Goal: Navigation & Orientation: Find specific page/section

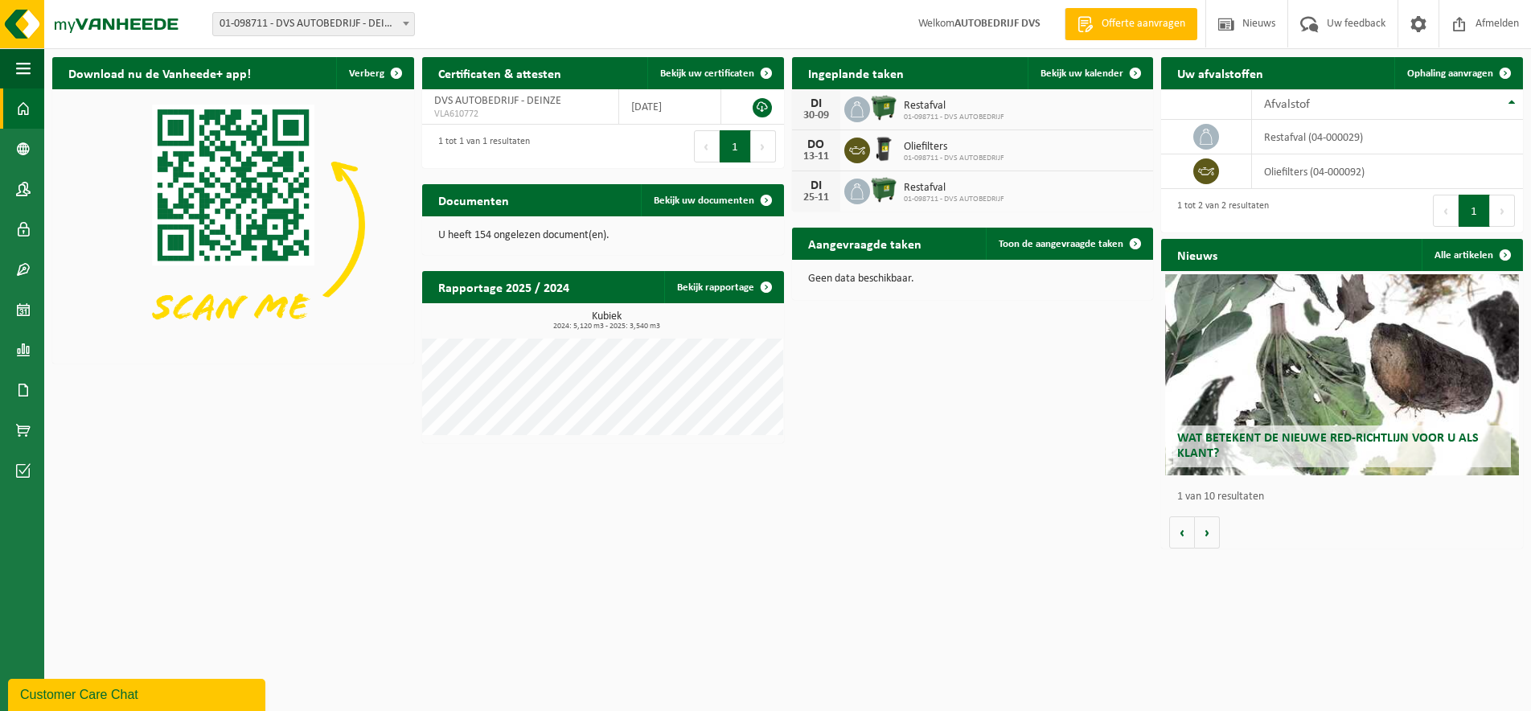
click at [878, 108] on img at bounding box center [883, 107] width 27 height 27
click at [1105, 76] on span "Bekijk uw kalender" at bounding box center [1081, 73] width 83 height 10
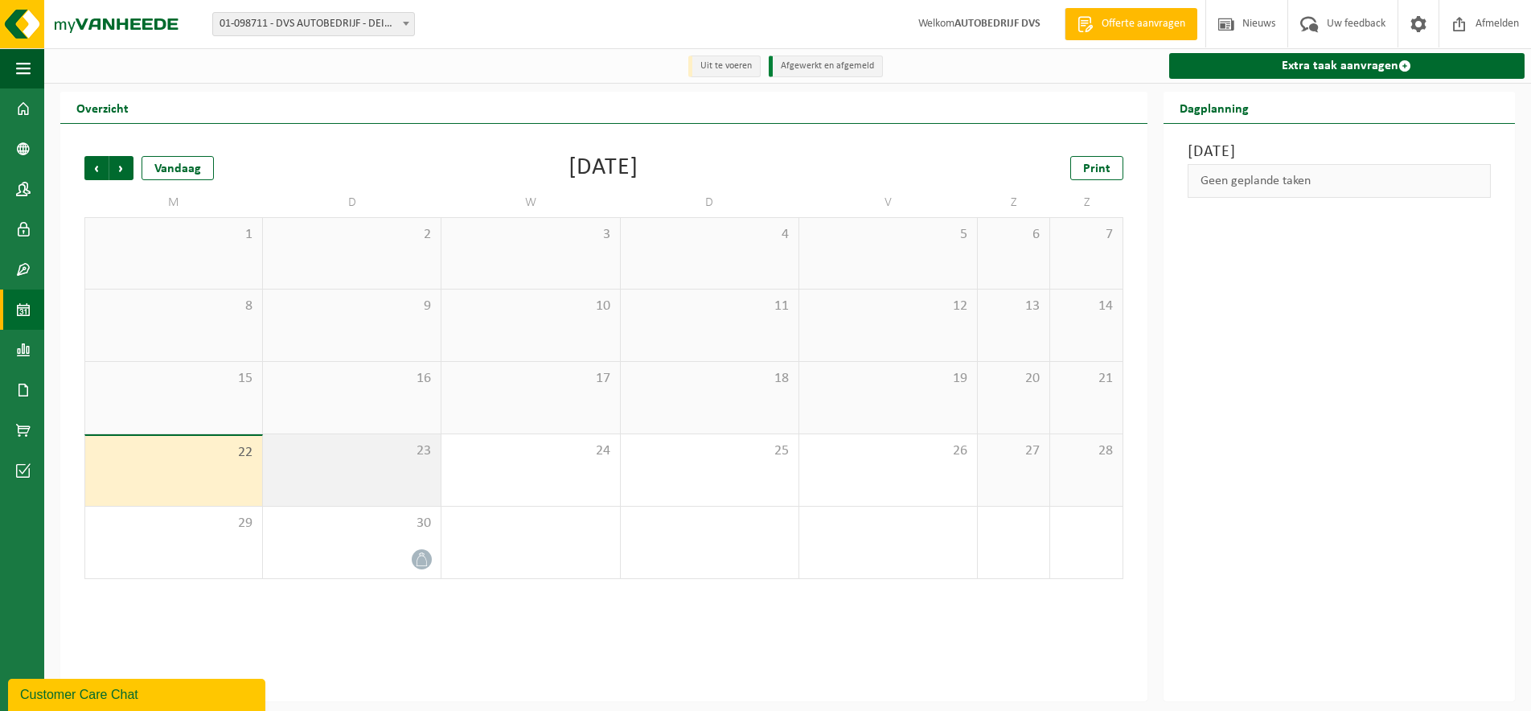
click at [404, 467] on div "23" at bounding box center [352, 470] width 178 height 72
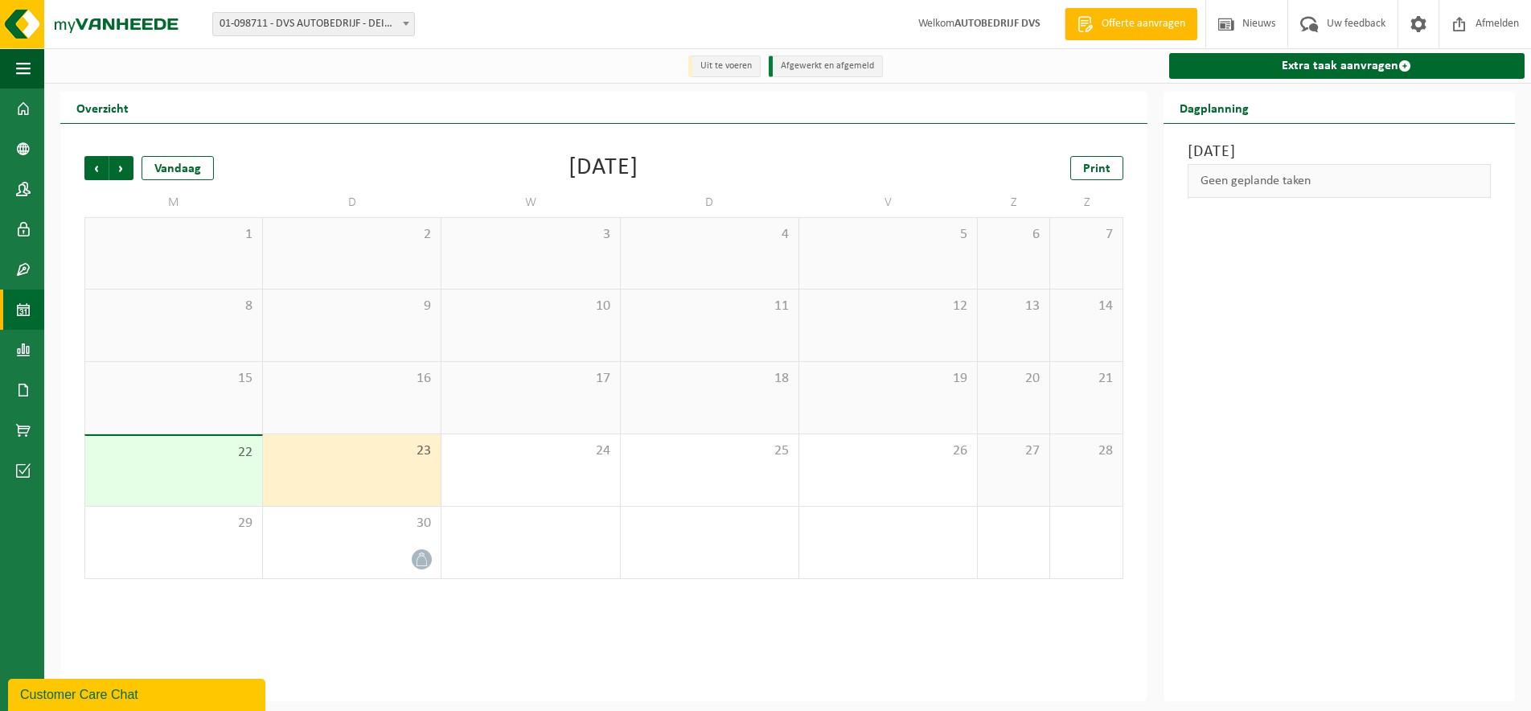
click at [186, 463] on div "22" at bounding box center [173, 471] width 177 height 70
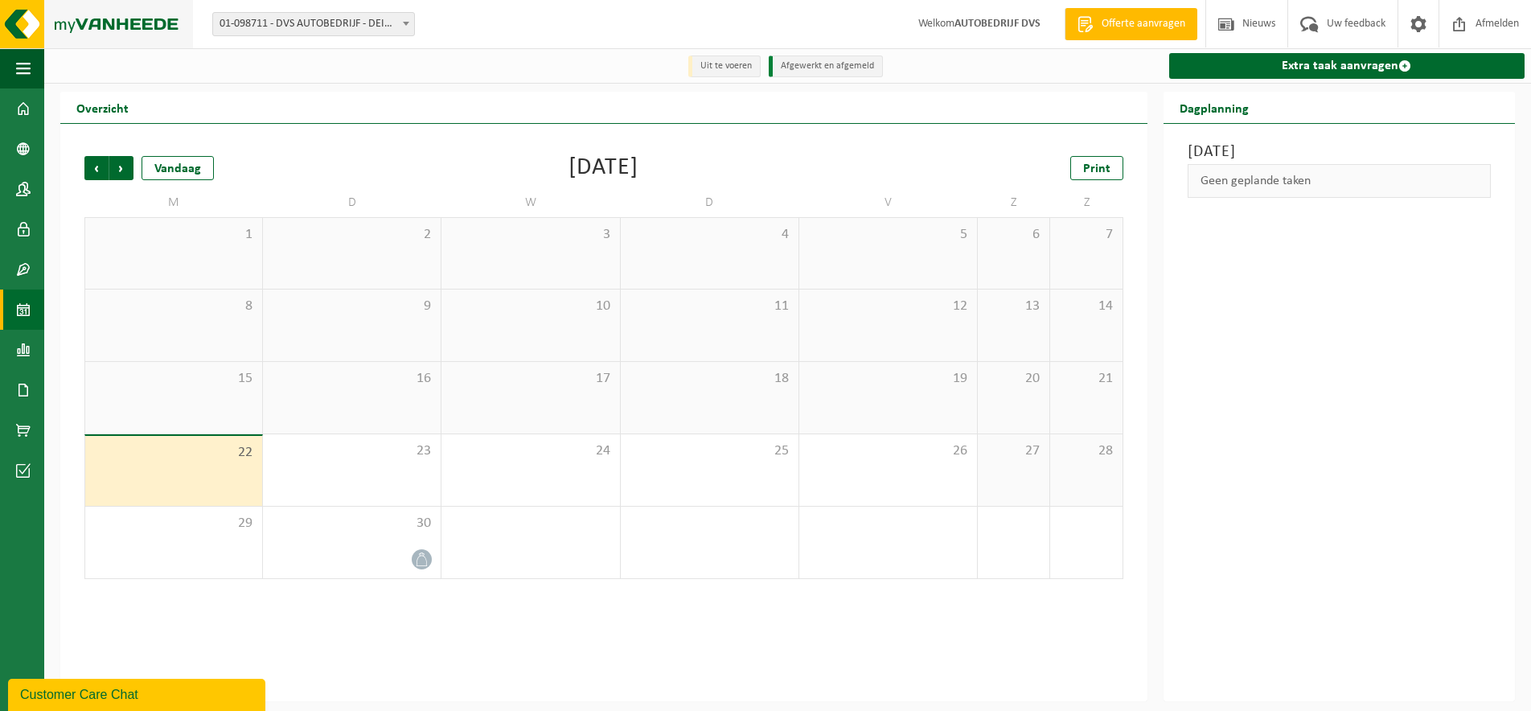
click at [19, 10] on img at bounding box center [96, 24] width 193 height 48
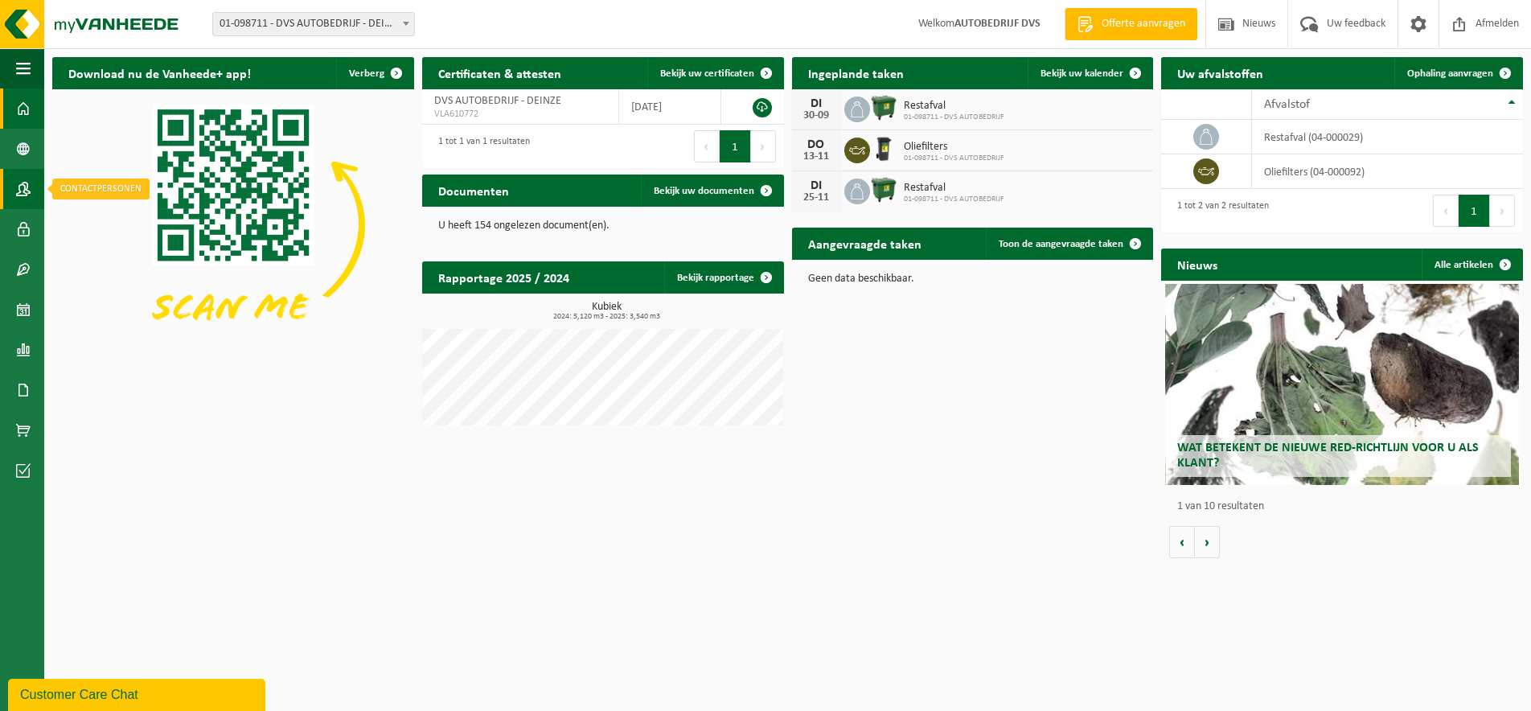
click at [21, 186] on span at bounding box center [23, 189] width 14 height 40
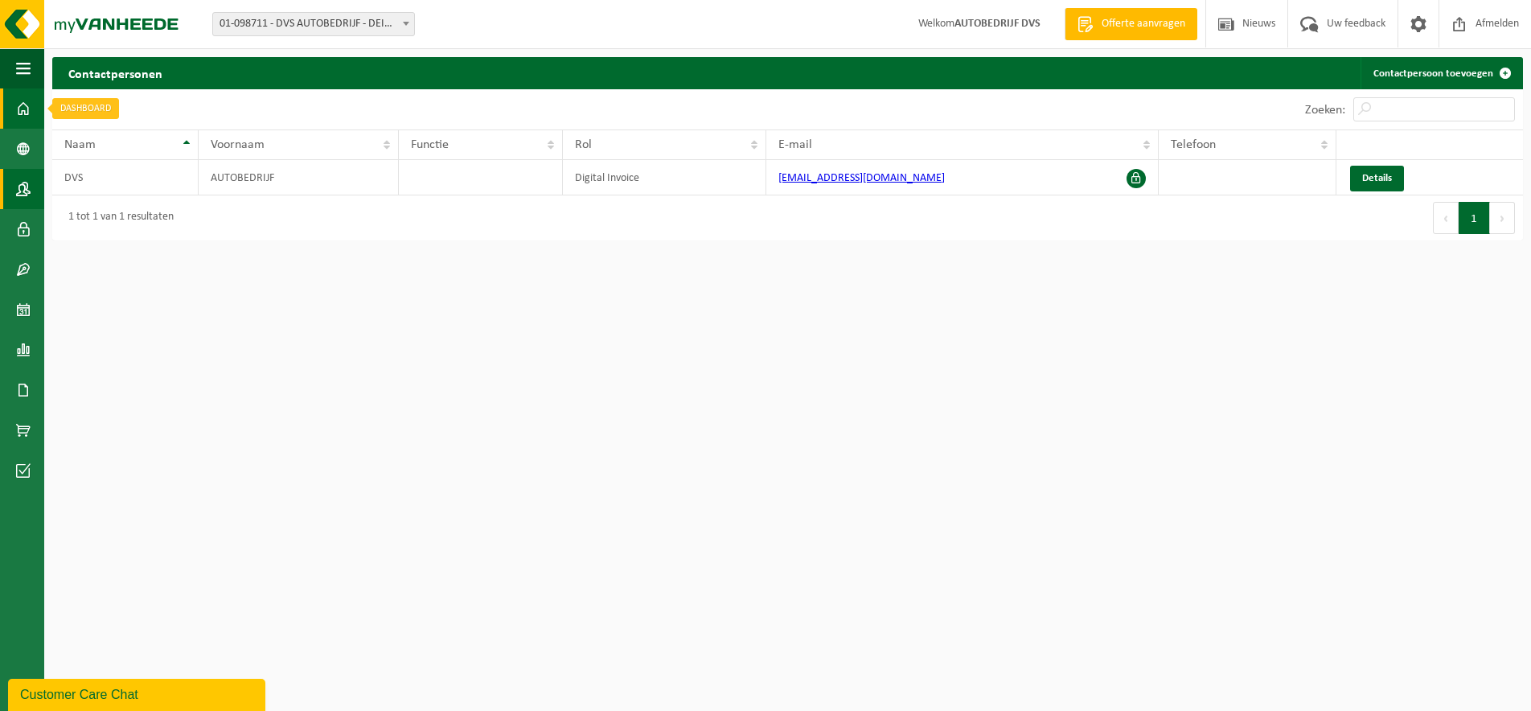
click at [24, 104] on span at bounding box center [23, 108] width 14 height 40
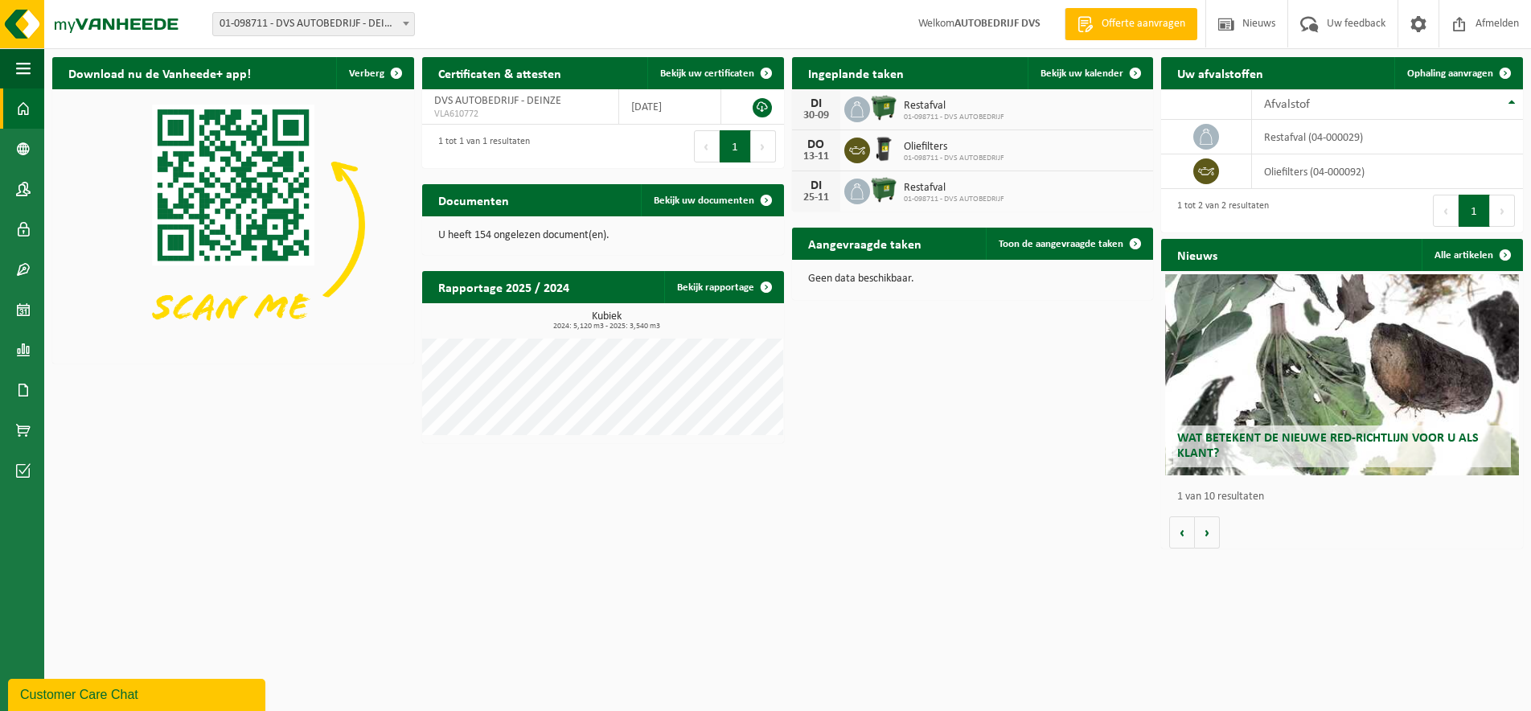
click at [908, 441] on div "Download nu de Vanheede+ app! Verberg Certificaten & attesten Bekijk uw certifi…" at bounding box center [787, 302] width 1478 height 507
click at [1468, 27] on span at bounding box center [1459, 23] width 24 height 47
